Goal: Information Seeking & Learning: Compare options

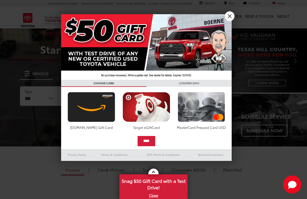
click at [231, 18] on link "X" at bounding box center [230, 16] width 10 height 10
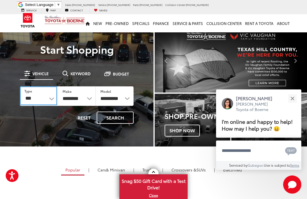
click at [46, 101] on select "*** *** **** *********" at bounding box center [38, 95] width 37 height 19
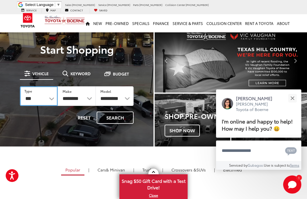
select select "******"
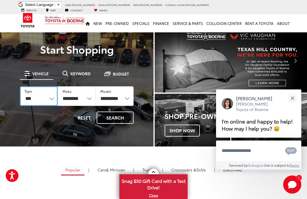
select select "******"
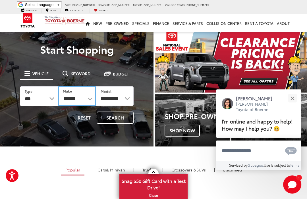
click at [88, 101] on select "******** ******" at bounding box center [77, 96] width 38 height 20
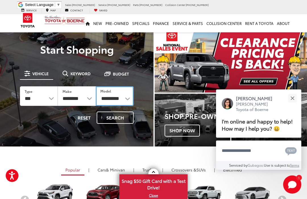
click at [128, 99] on select "**********" at bounding box center [115, 96] width 38 height 20
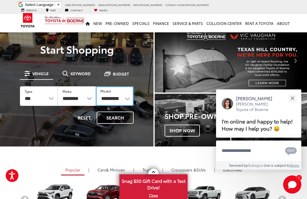
select select "*******"
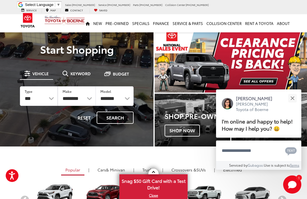
click at [117, 120] on button "Search" at bounding box center [115, 118] width 37 height 12
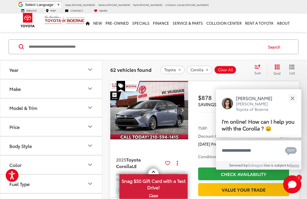
scroll to position [34, 0]
click at [293, 100] on div "Close" at bounding box center [293, 99] width 4 height 4
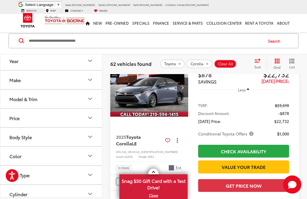
scroll to position [57, 0]
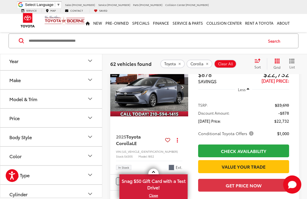
click at [250, 133] on span "Conditional Toyota Offers" at bounding box center [226, 134] width 57 height 6
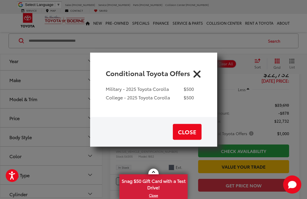
click at [198, 78] on icon "Close" at bounding box center [197, 73] width 9 height 9
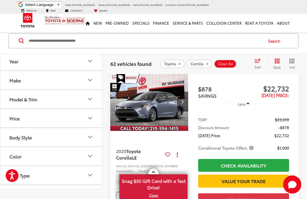
scroll to position [44, 0]
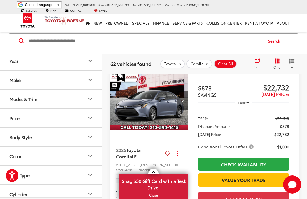
click at [87, 82] on icon "Make" at bounding box center [90, 80] width 7 height 7
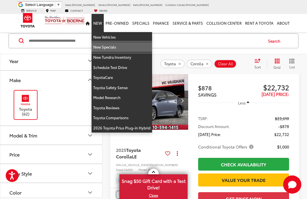
click at [114, 46] on link "New Specials" at bounding box center [122, 47] width 61 height 10
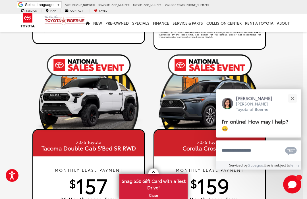
scroll to position [257, 4]
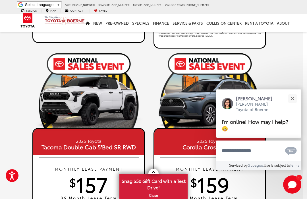
click at [295, 105] on button "Close" at bounding box center [292, 98] width 12 height 12
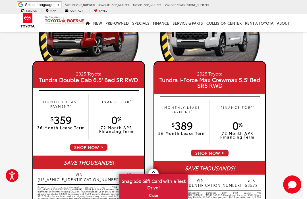
scroll to position [0, 4]
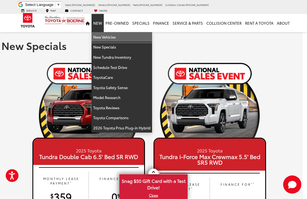
click at [115, 33] on link "New Vehicles" at bounding box center [122, 37] width 61 height 10
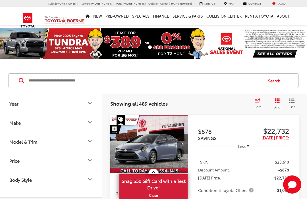
click at [89, 102] on icon "Year" at bounding box center [90, 103] width 7 height 7
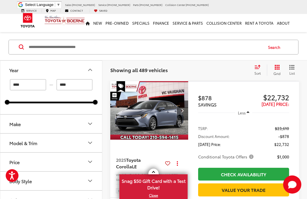
scroll to position [39, 0]
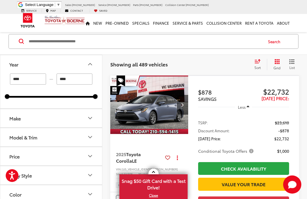
click at [89, 116] on icon "Make" at bounding box center [90, 118] width 7 height 7
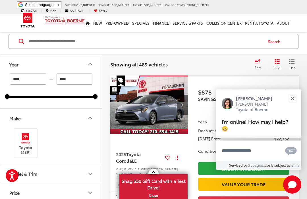
click at [91, 120] on icon "Make" at bounding box center [90, 118] width 7 height 7
click at [90, 141] on icon "Model & Trim" at bounding box center [90, 137] width 7 height 7
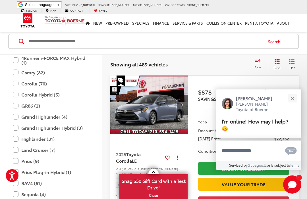
scroll to position [120, 0]
click at [18, 140] on label "Highlander (31)" at bounding box center [51, 140] width 77 height 10
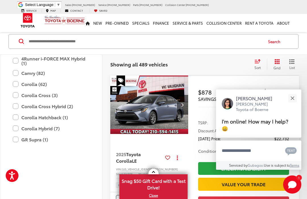
type input "****"
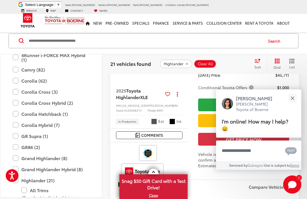
scroll to position [103, 0]
click at [297, 105] on button "Close" at bounding box center [292, 98] width 12 height 12
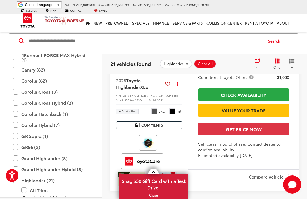
scroll to position [113, 0]
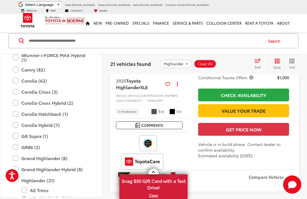
click at [18, 160] on label "Grand Highlander (8)" at bounding box center [51, 158] width 77 height 10
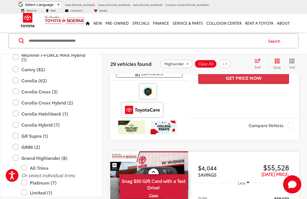
scroll to position [165, 0]
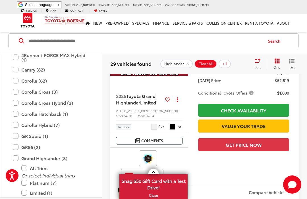
scroll to position [40, 0]
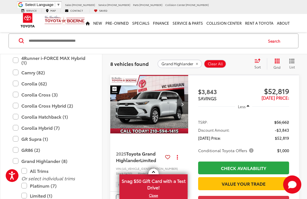
click at [14, 163] on label "Grand Highlander (8)" at bounding box center [51, 161] width 77 height 10
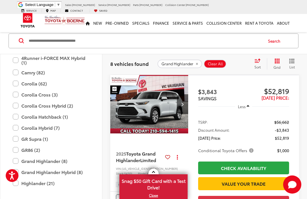
type input "****"
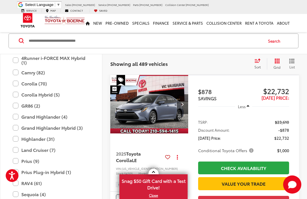
click at [18, 184] on label "RAV4 (61)" at bounding box center [51, 184] width 77 height 10
type input "****"
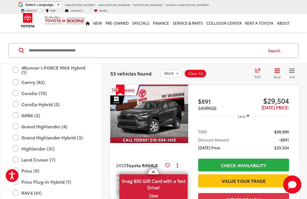
scroll to position [28, 0]
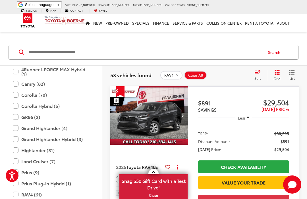
click at [160, 119] on img "2025 Toyota RAV4 LE 0" at bounding box center [149, 115] width 79 height 59
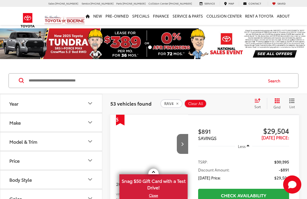
scroll to position [65, 0]
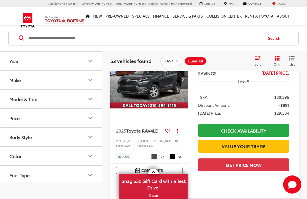
click at [40, 89] on button "Make" at bounding box center [51, 80] width 102 height 18
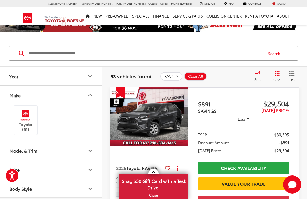
click at [24, 152] on div "Model & Trim" at bounding box center [23, 150] width 28 height 5
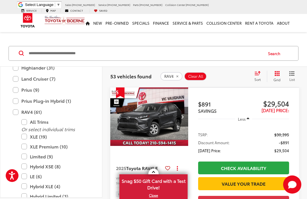
scroll to position [201, 0]
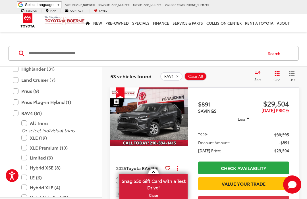
click at [17, 113] on label "RAV4 (61)" at bounding box center [51, 113] width 77 height 10
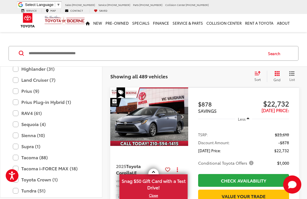
click at [18, 126] on label "Sequoia (4)" at bounding box center [51, 124] width 77 height 10
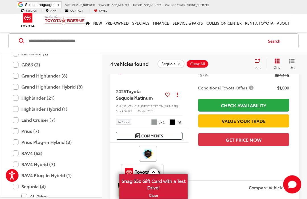
scroll to position [115, 0]
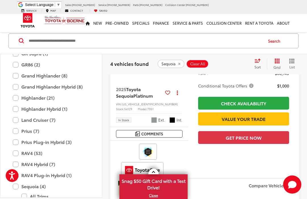
click at [16, 187] on label "Sequoia (4)" at bounding box center [51, 187] width 77 height 10
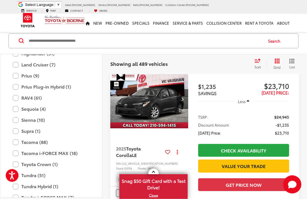
scroll to position [634, 0]
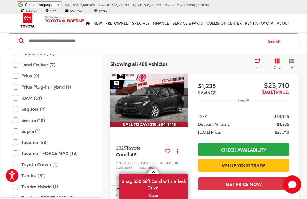
click at [18, 165] on label "Toyota Crown (1)" at bounding box center [51, 165] width 77 height 10
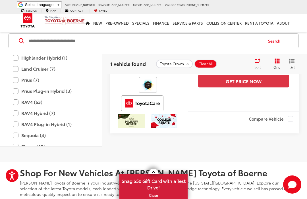
scroll to position [171, 0]
click at [188, 66] on icon "remove Toyota%20Crown" at bounding box center [188, 63] width 4 height 3
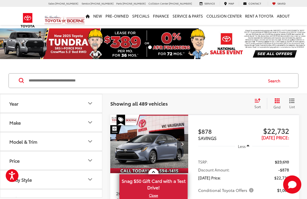
click at [89, 143] on icon "Model & Trim" at bounding box center [90, 141] width 7 height 7
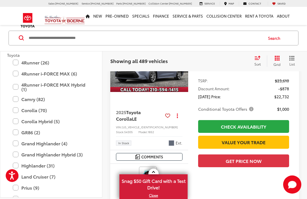
scroll to position [56, 0]
click at [14, 135] on label "GR86 (2)" at bounding box center [51, 132] width 77 height 10
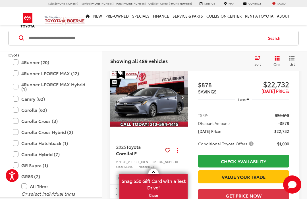
scroll to position [43, 0]
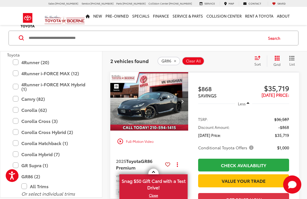
click at [18, 176] on label "GR86 (2)" at bounding box center [51, 177] width 77 height 10
